Goal: Find contact information: Find contact information

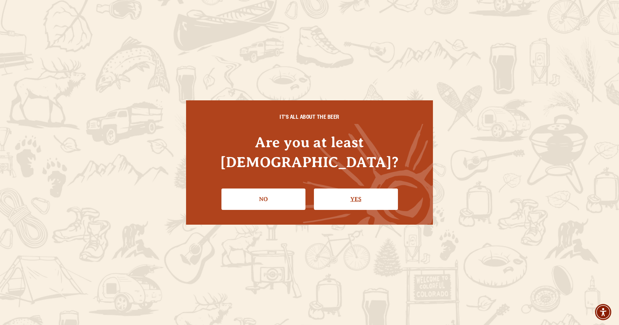
click at [376, 191] on link "Yes" at bounding box center [356, 198] width 84 height 21
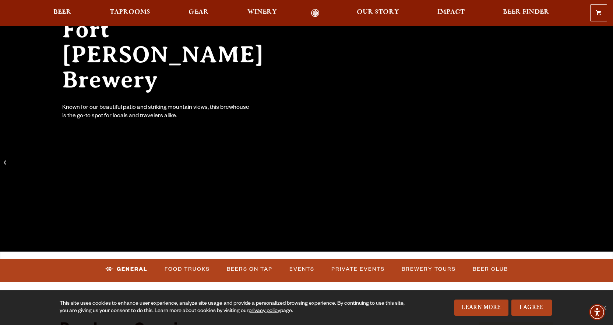
scroll to position [111, 0]
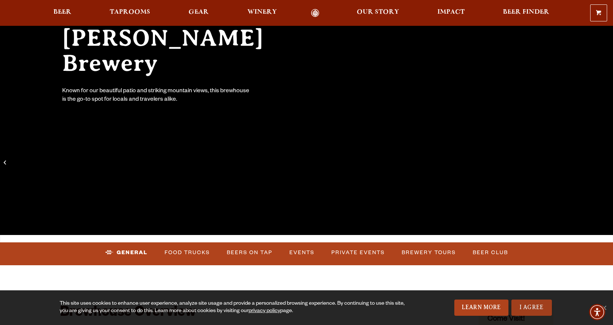
click at [526, 305] on link "I Agree" at bounding box center [532, 307] width 41 height 16
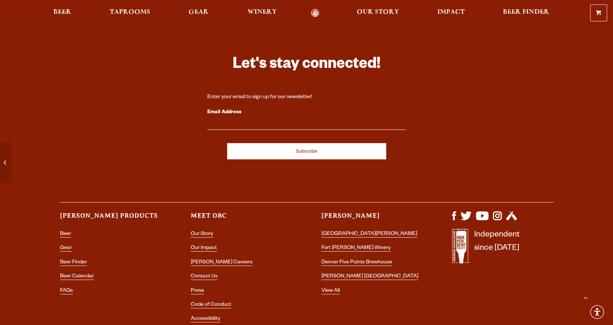
scroll to position [3168, 0]
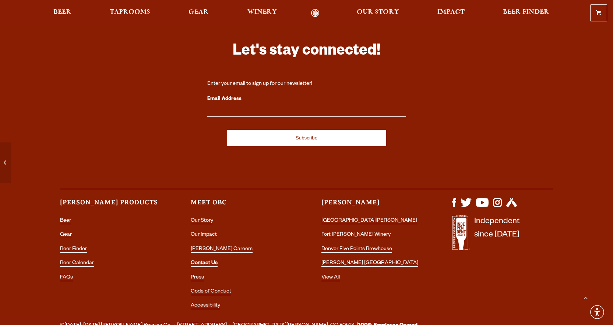
click at [206, 260] on link "Contact Us" at bounding box center [204, 263] width 27 height 7
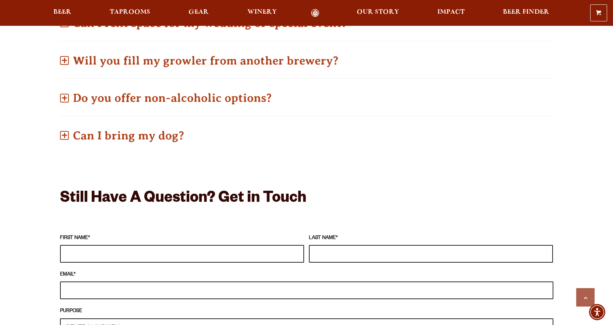
scroll to position [442, 0]
